Goal: Task Accomplishment & Management: Use online tool/utility

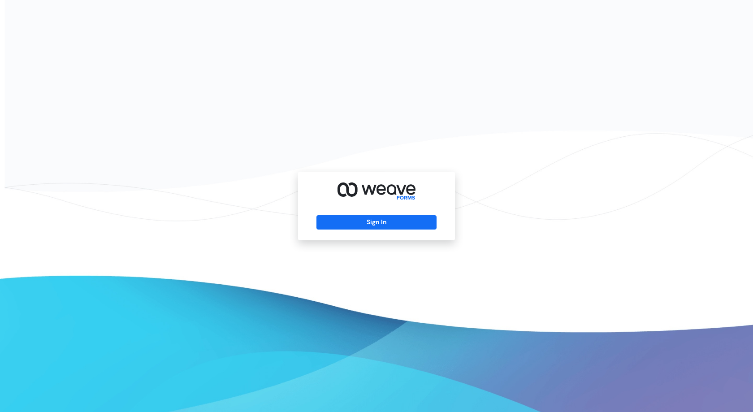
click at [361, 214] on div "Sign In" at bounding box center [376, 206] width 157 height 69
click at [354, 219] on button "Sign In" at bounding box center [377, 222] width 120 height 14
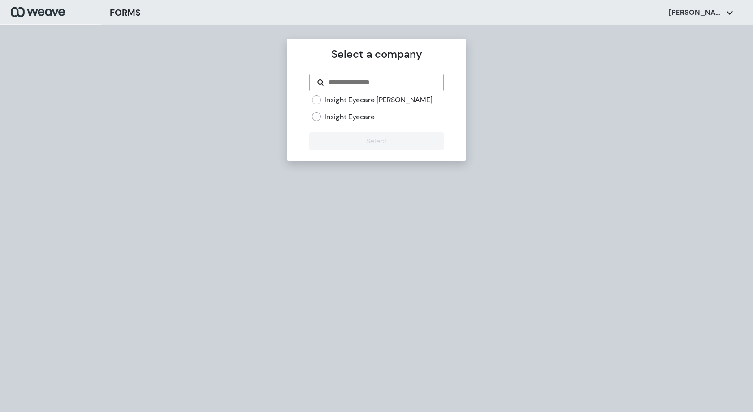
click at [387, 98] on label "Insight Eyecare [PERSON_NAME]" at bounding box center [379, 100] width 108 height 10
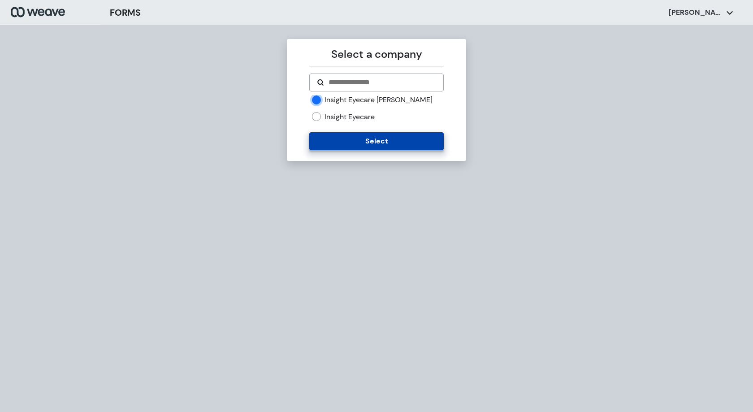
click at [402, 140] on button "Select" at bounding box center [376, 141] width 134 height 18
